Goal: Navigation & Orientation: Understand site structure

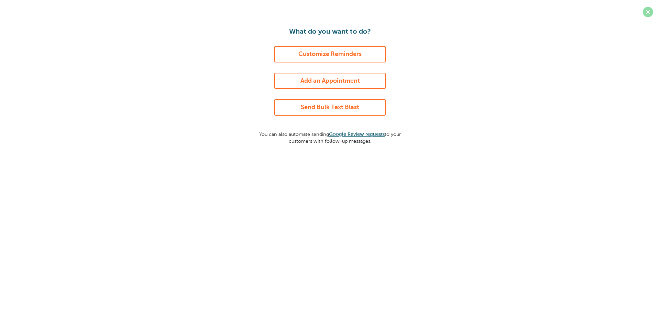
click at [650, 13] on span at bounding box center [647, 12] width 10 height 10
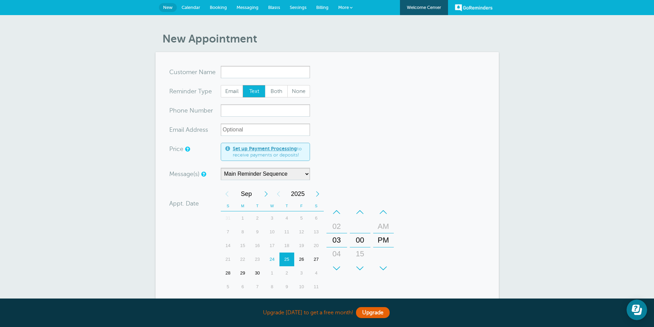
click at [192, 5] on span "Calendar" at bounding box center [191, 7] width 19 height 5
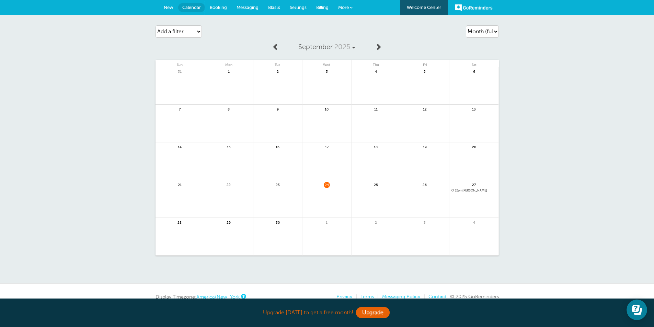
click at [222, 6] on span "Booking" at bounding box center [218, 7] width 17 height 5
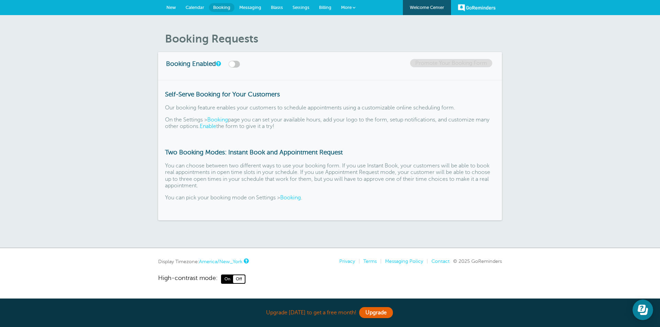
click at [254, 9] on span "Messaging" at bounding box center [250, 7] width 22 height 5
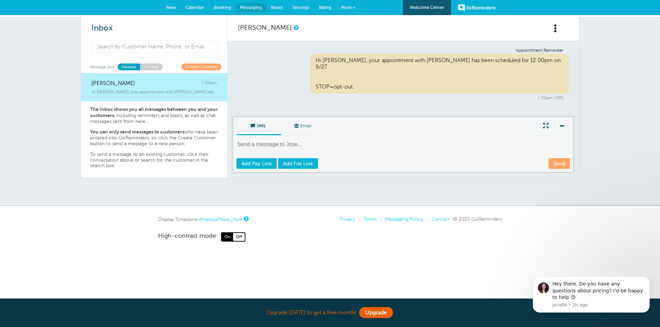
click at [276, 6] on span "Blasts" at bounding box center [277, 7] width 12 height 5
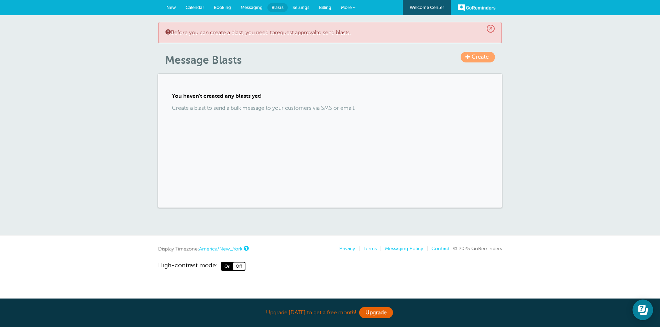
click at [300, 7] on span "Settings" at bounding box center [300, 7] width 17 height 5
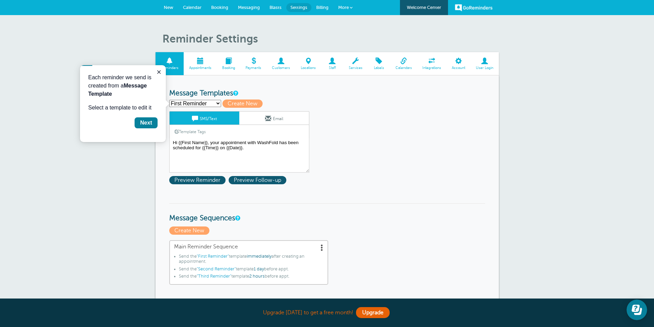
click at [358, 64] on span at bounding box center [356, 61] width 24 height 7
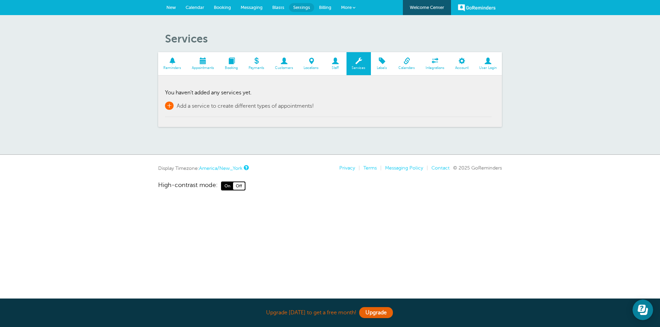
click at [225, 103] on span "Add a service to create different types of appointments!" at bounding box center [245, 106] width 137 height 6
